Goal: Browse casually

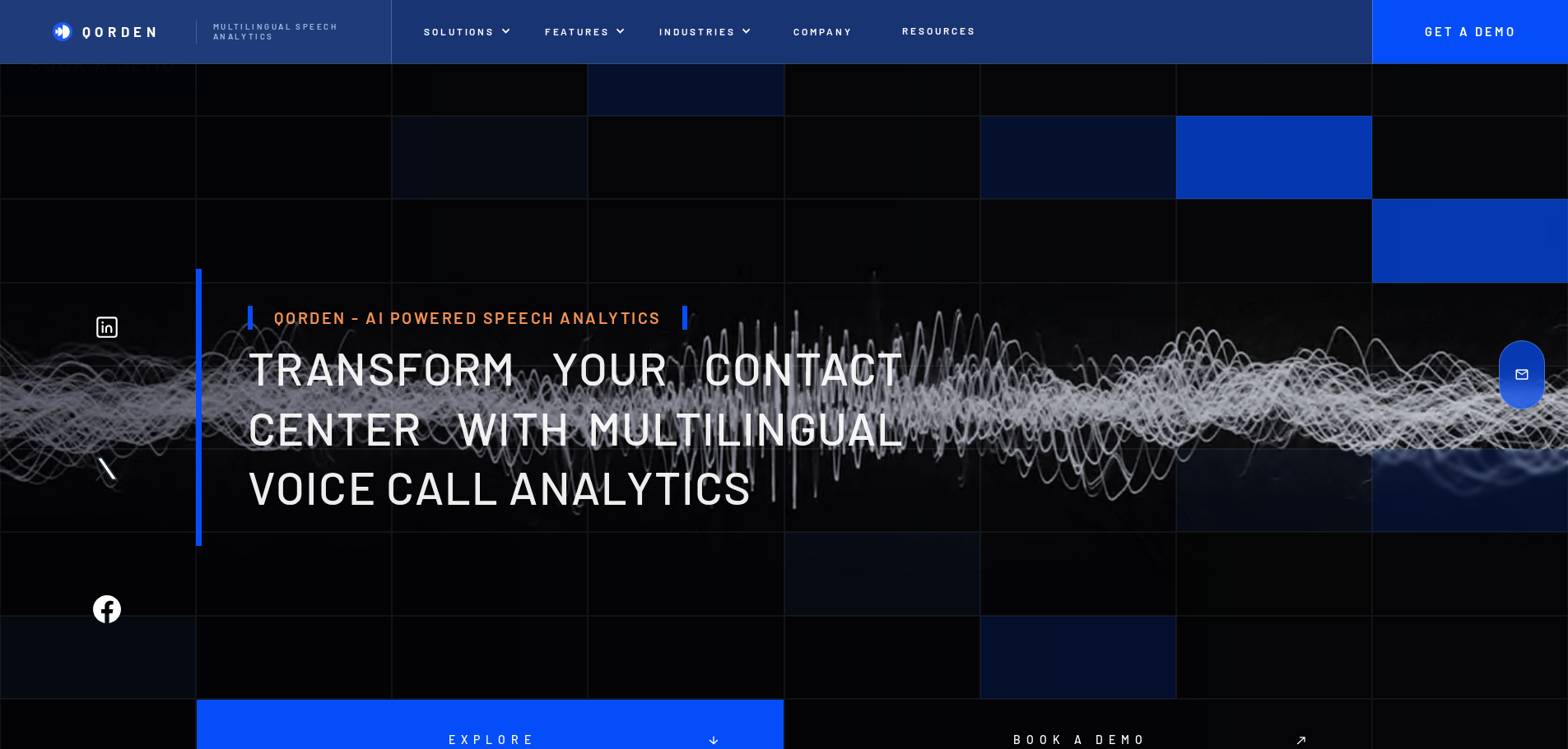
click at [998, 351] on div "Qorden - AI Powered Speech Analytics transform your contact center with multili…" at bounding box center [784, 408] width 1568 height 277
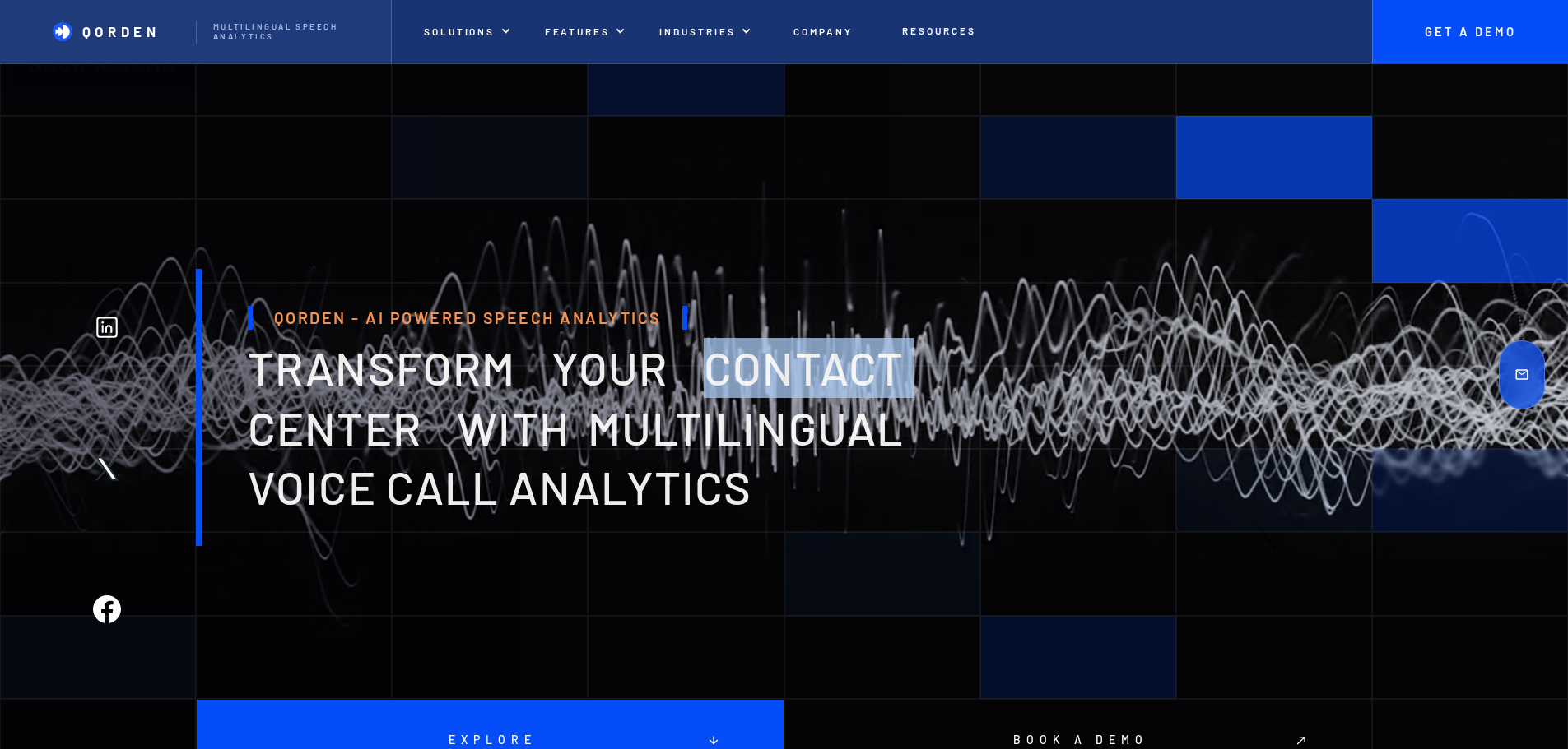
click at [998, 351] on div "Qorden - AI Powered Speech Analytics transform your contact center with multili…" at bounding box center [784, 408] width 1568 height 277
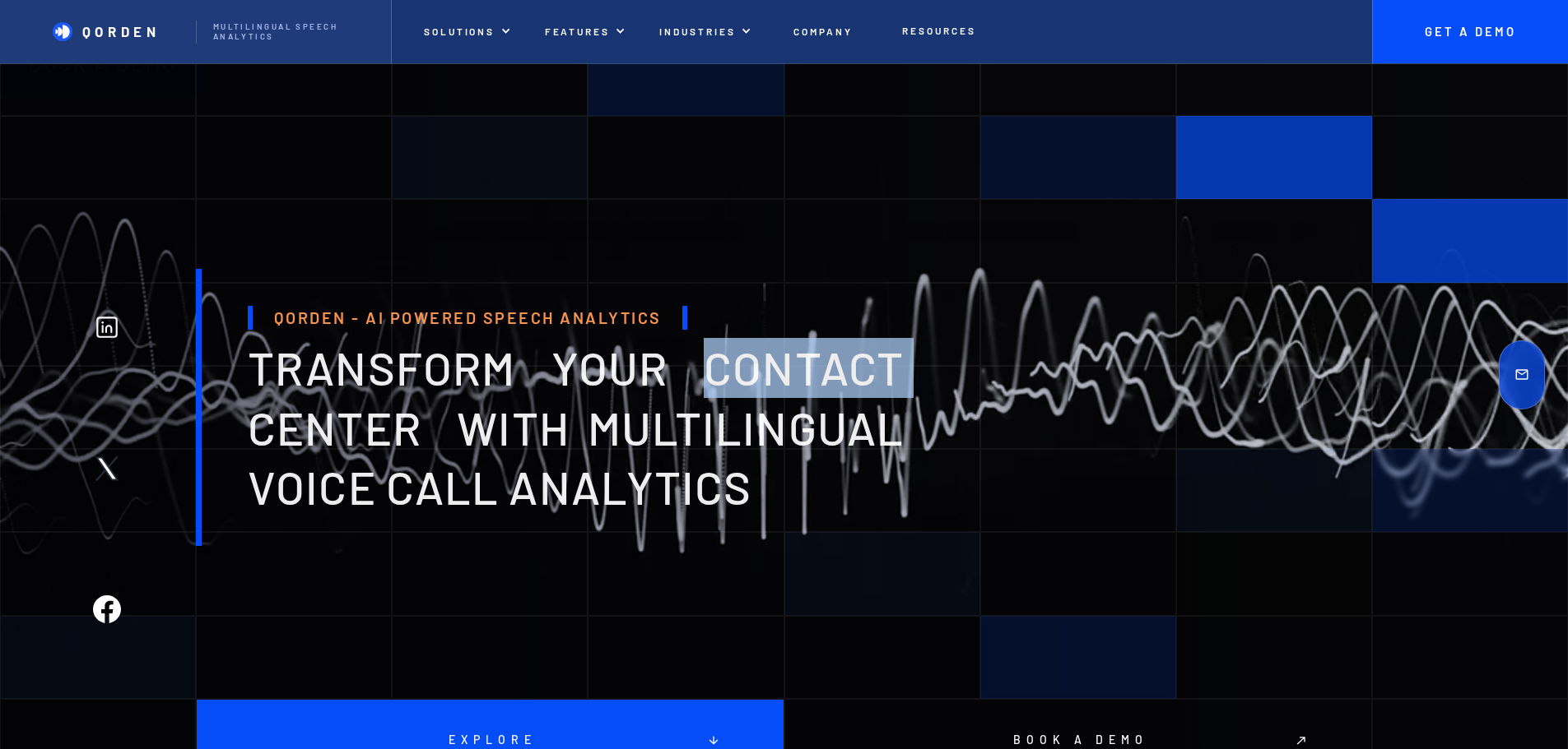
click at [1219, 378] on div "Qorden - AI Powered Speech Analytics transform your contact center with multili…" at bounding box center [784, 408] width 1568 height 277
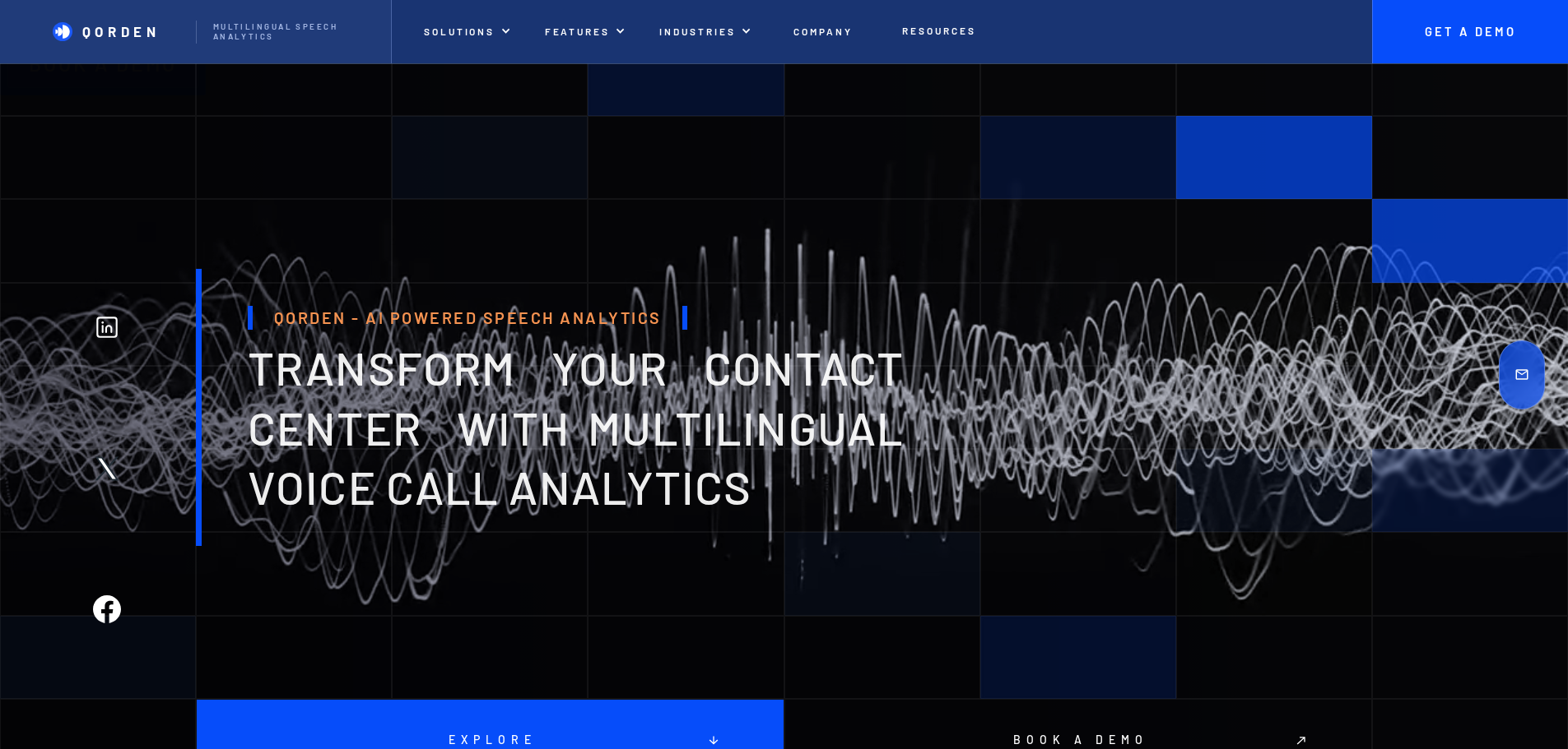
click at [1133, 521] on div "Qorden - AI Powered Speech Analytics transform your contact center with multili…" at bounding box center [784, 408] width 1568 height 277
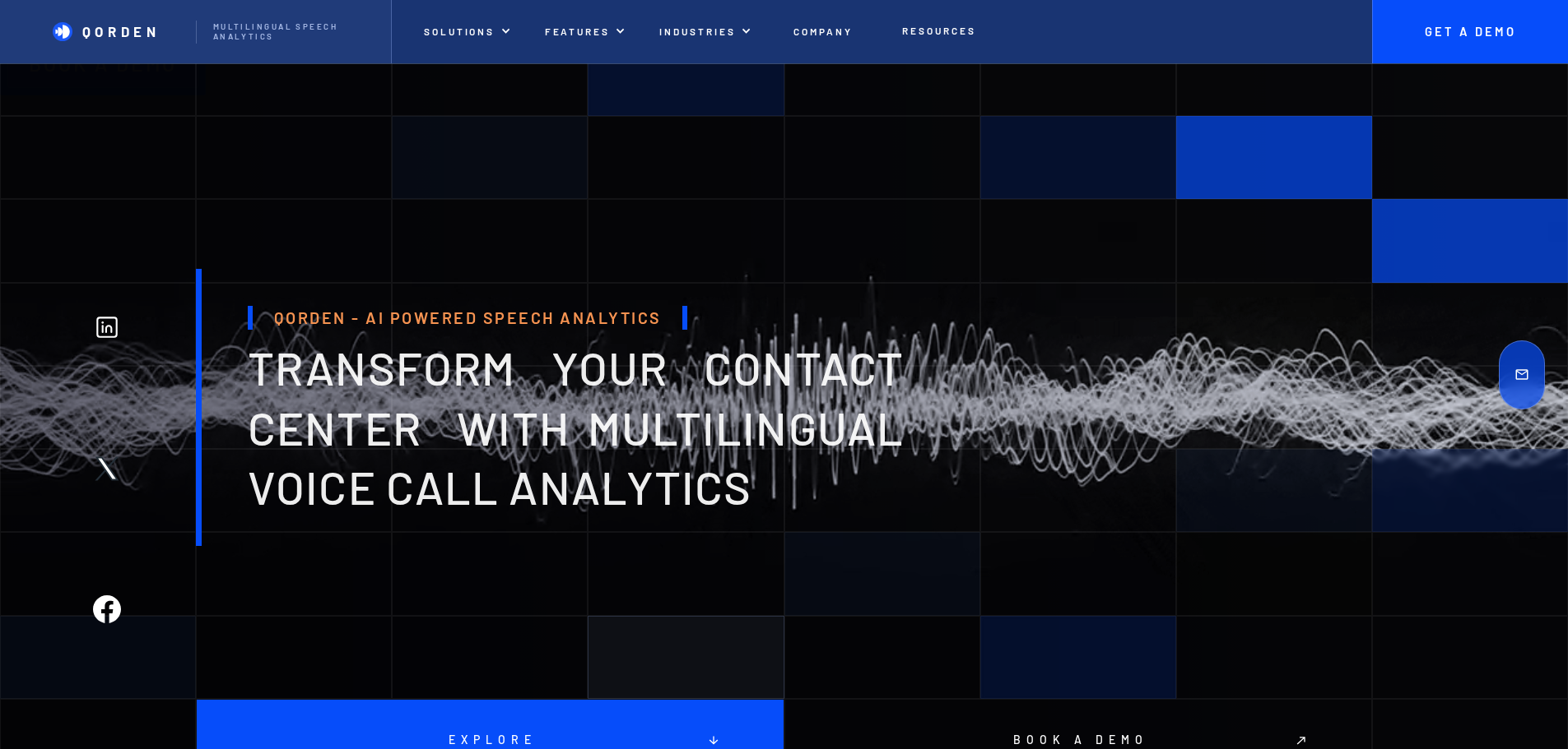
drag, startPoint x: 994, startPoint y: 656, endPoint x: 600, endPoint y: 632, distance: 394.7
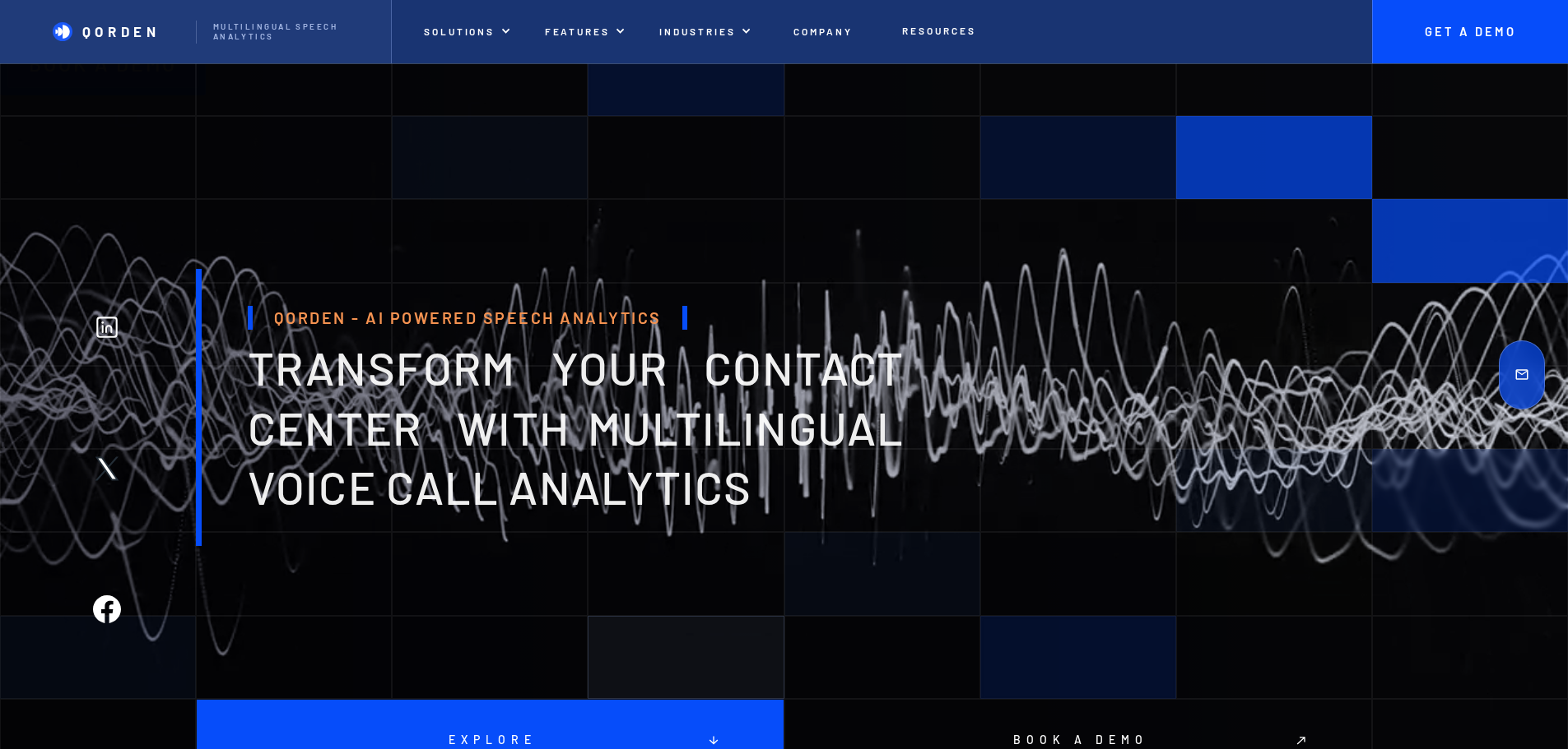
click at [980, 656] on div at bounding box center [1078, 657] width 196 height 83
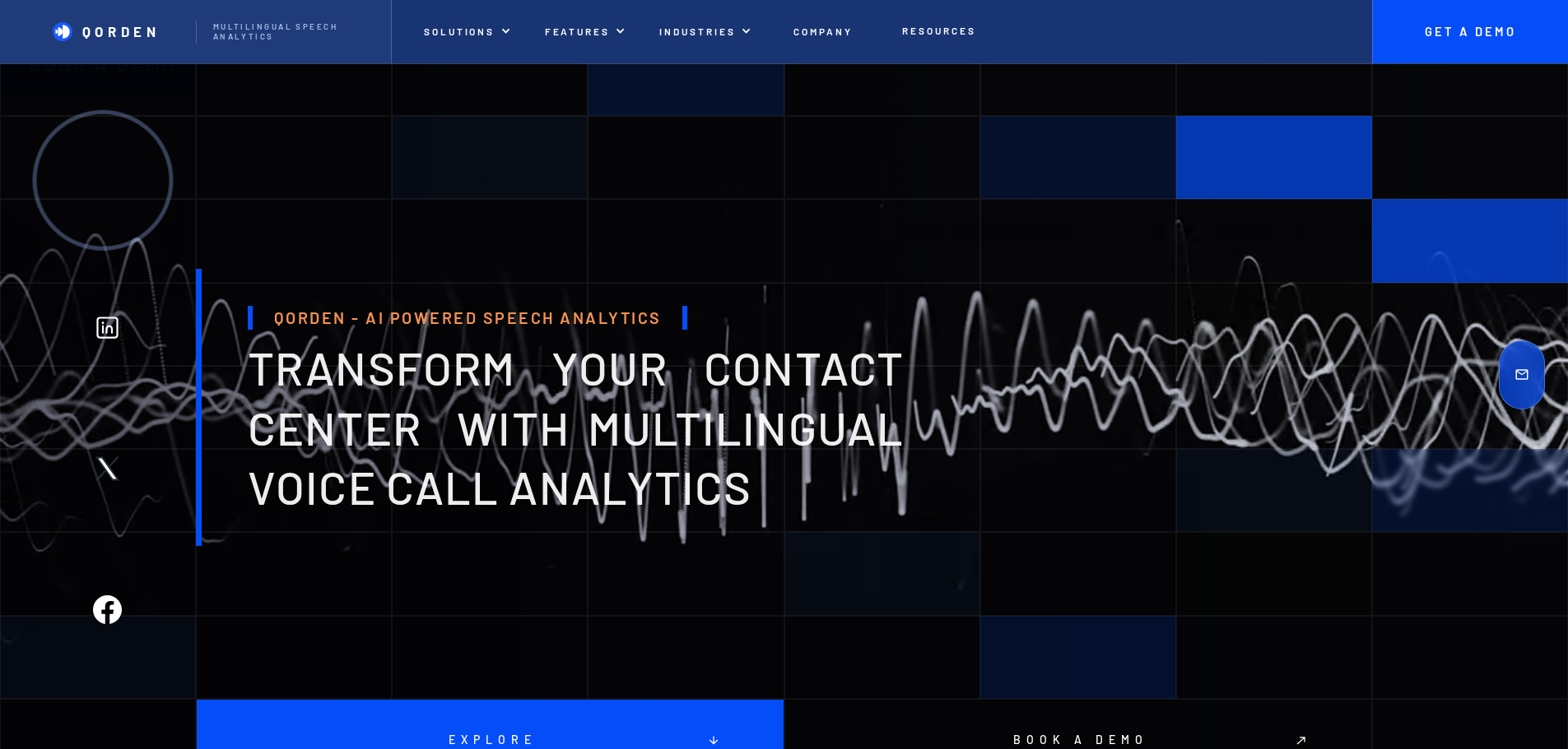
click at [100, 170] on div at bounding box center [103, 181] width 141 height 141
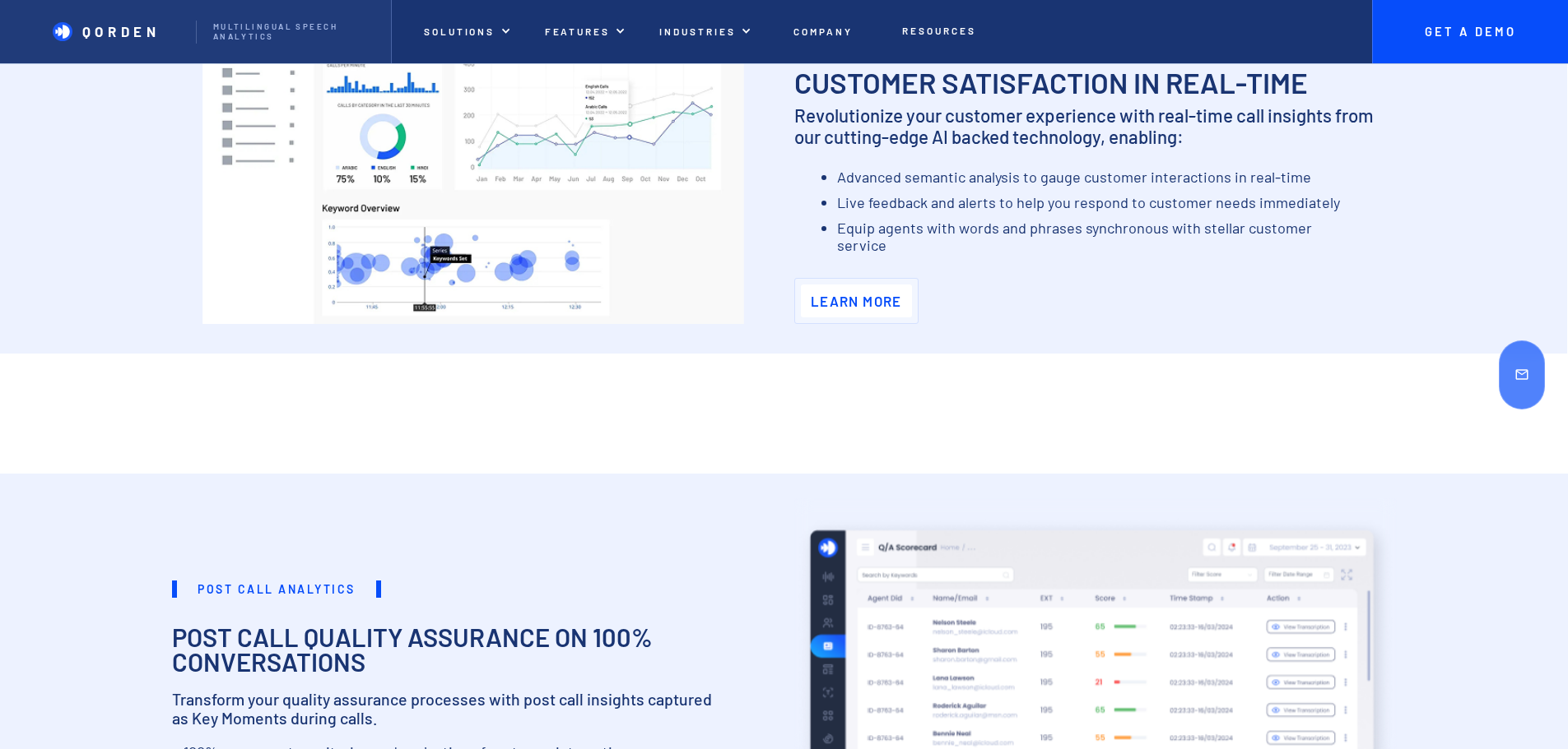
scroll to position [1398, 0]
